Goal: Complete application form

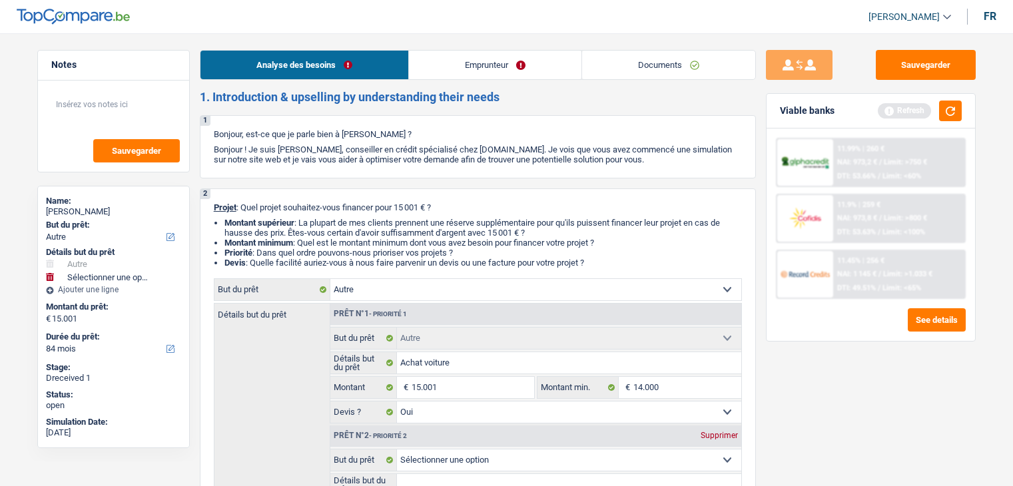
select select "other"
select select "84"
select select "other"
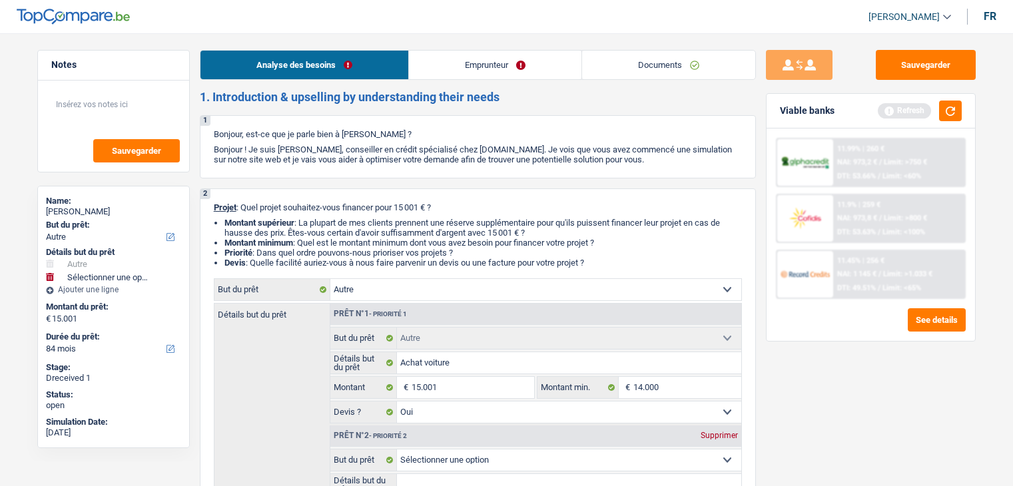
select select "yes"
select select "84"
select select "worker"
select select "netSalary"
select select "rents"
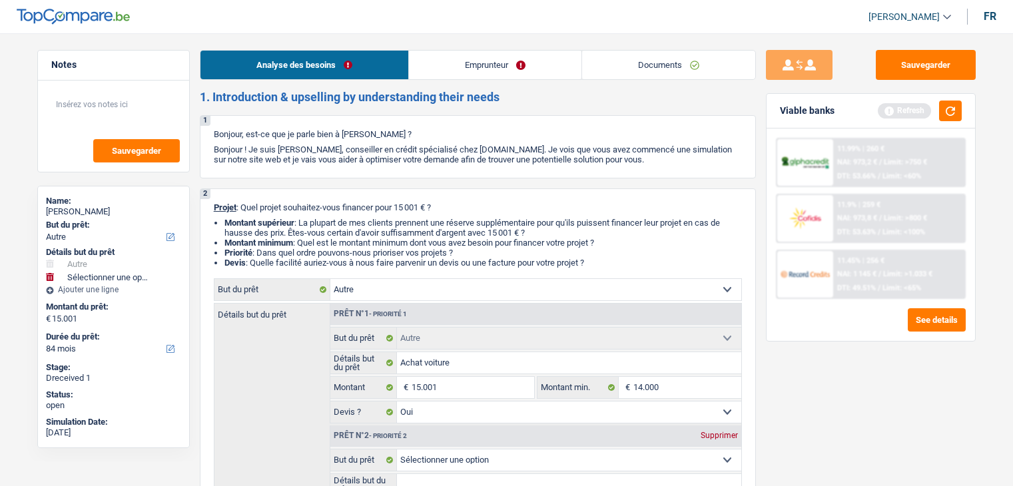
select select "creditConsolidation"
select select "84"
select select "other"
select select "yes"
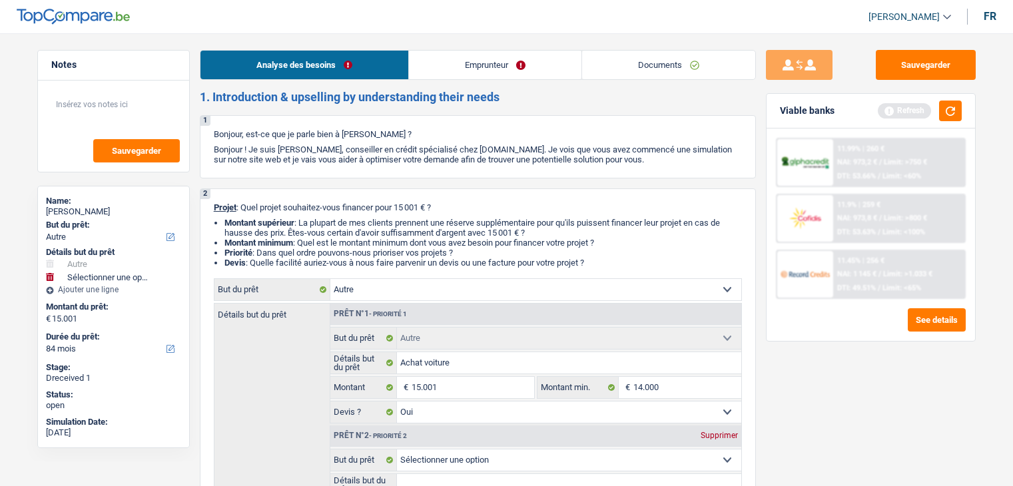
select select "84"
click at [641, 61] on link "Documents" at bounding box center [668, 65] width 173 height 29
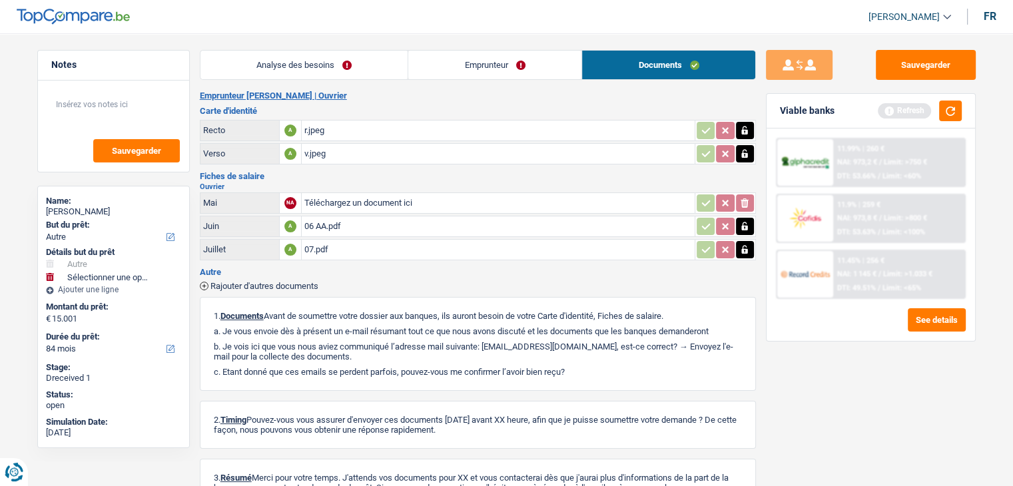
click at [423, 56] on link "Emprunteur" at bounding box center [494, 65] width 173 height 29
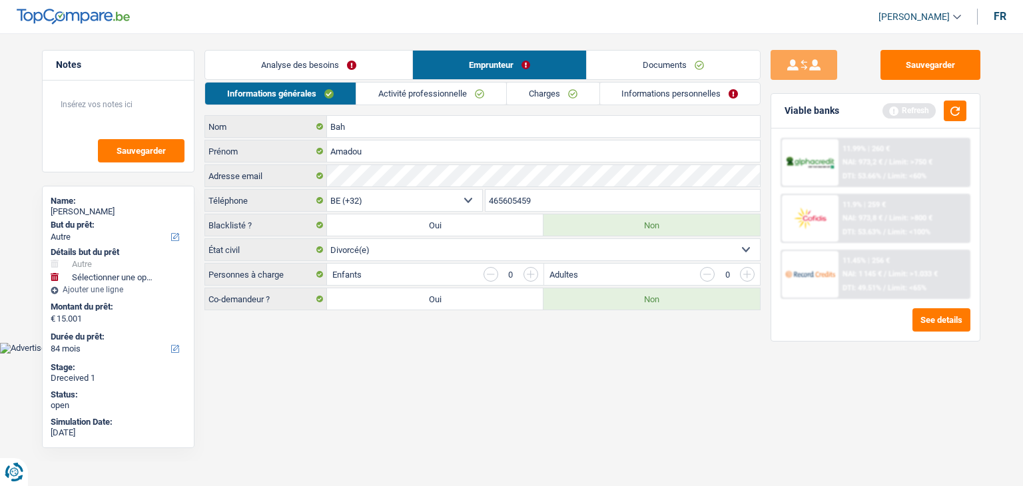
drag, startPoint x: 517, startPoint y: 207, endPoint x: 359, endPoint y: 350, distance: 212.6
click at [359, 350] on body "Vous avez le contrôle de vos données Nous utilisons des cookies, tout comme nos…" at bounding box center [511, 187] width 1023 height 334
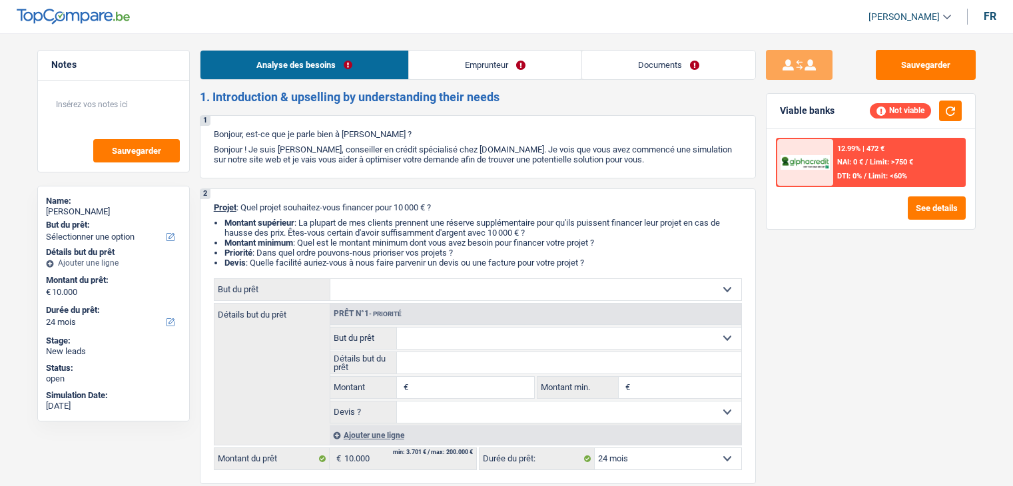
select select "24"
select select "privateEmployee"
select select "netSalary"
select select "mealVouchers"
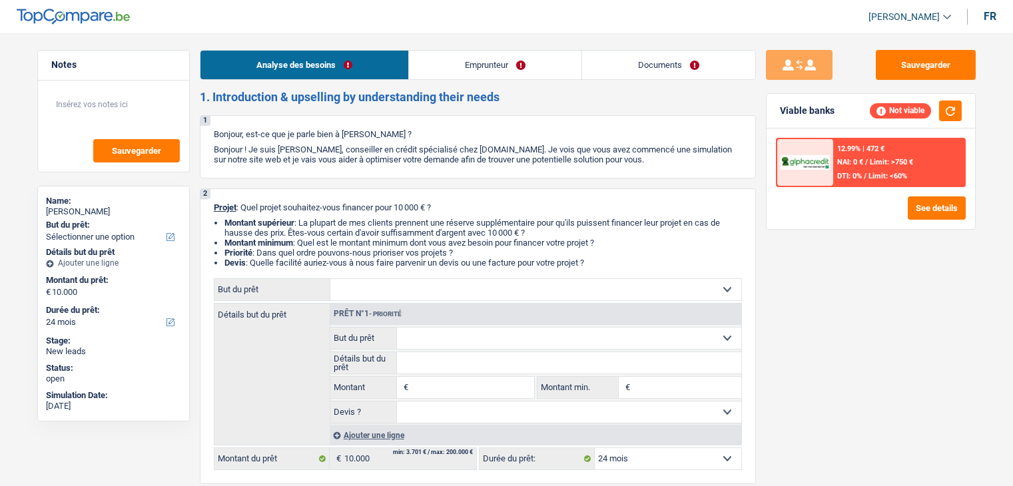
select select "ownerWithMortgage"
select select "mortgage"
select select "24"
